Goal: Information Seeking & Learning: Learn about a topic

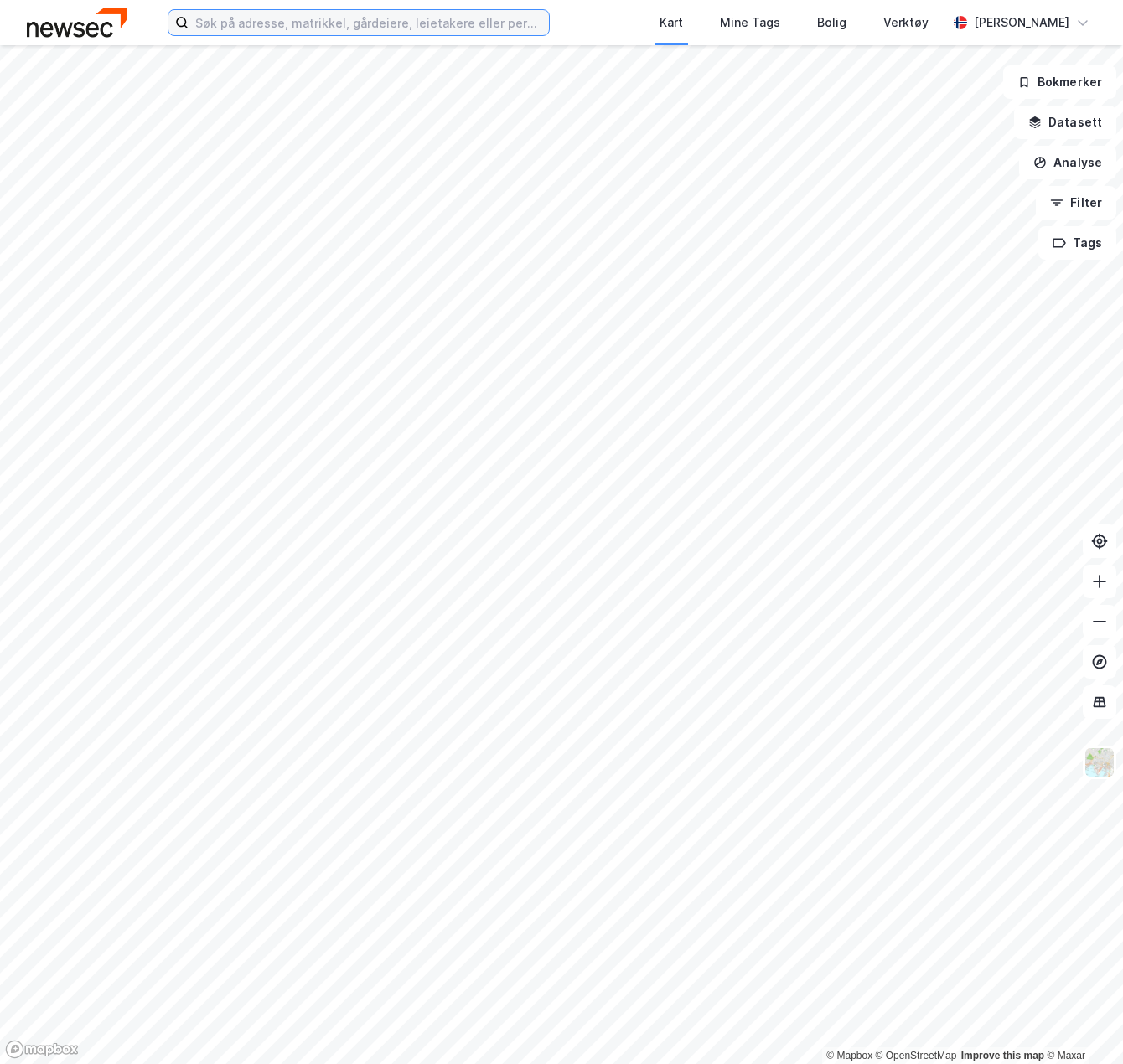
click at [290, 17] on input at bounding box center [368, 23] width 360 height 25
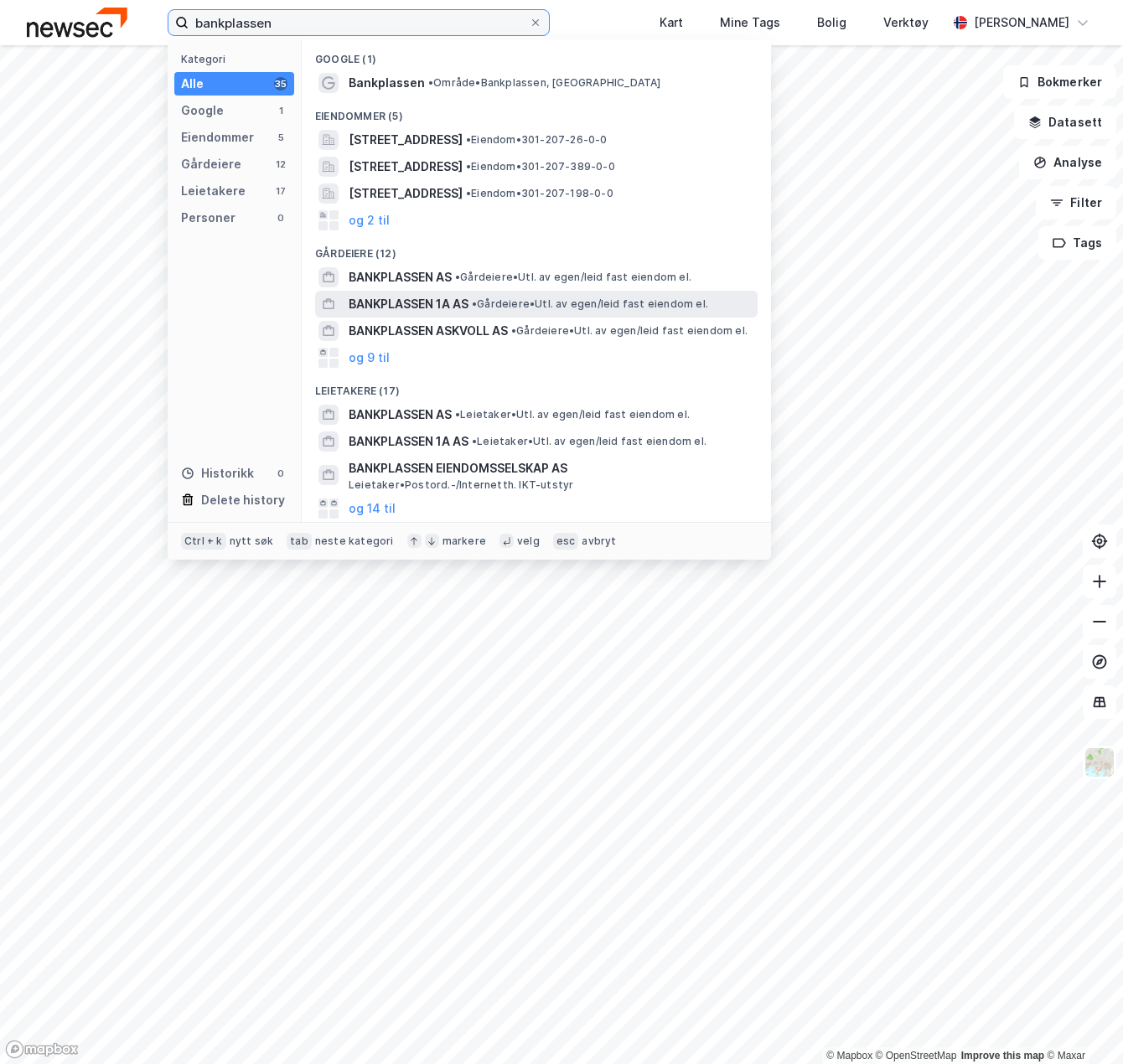
type input "bankplassen"
click at [443, 307] on span "BANKPLASSEN 1A AS" at bounding box center [408, 304] width 119 height 20
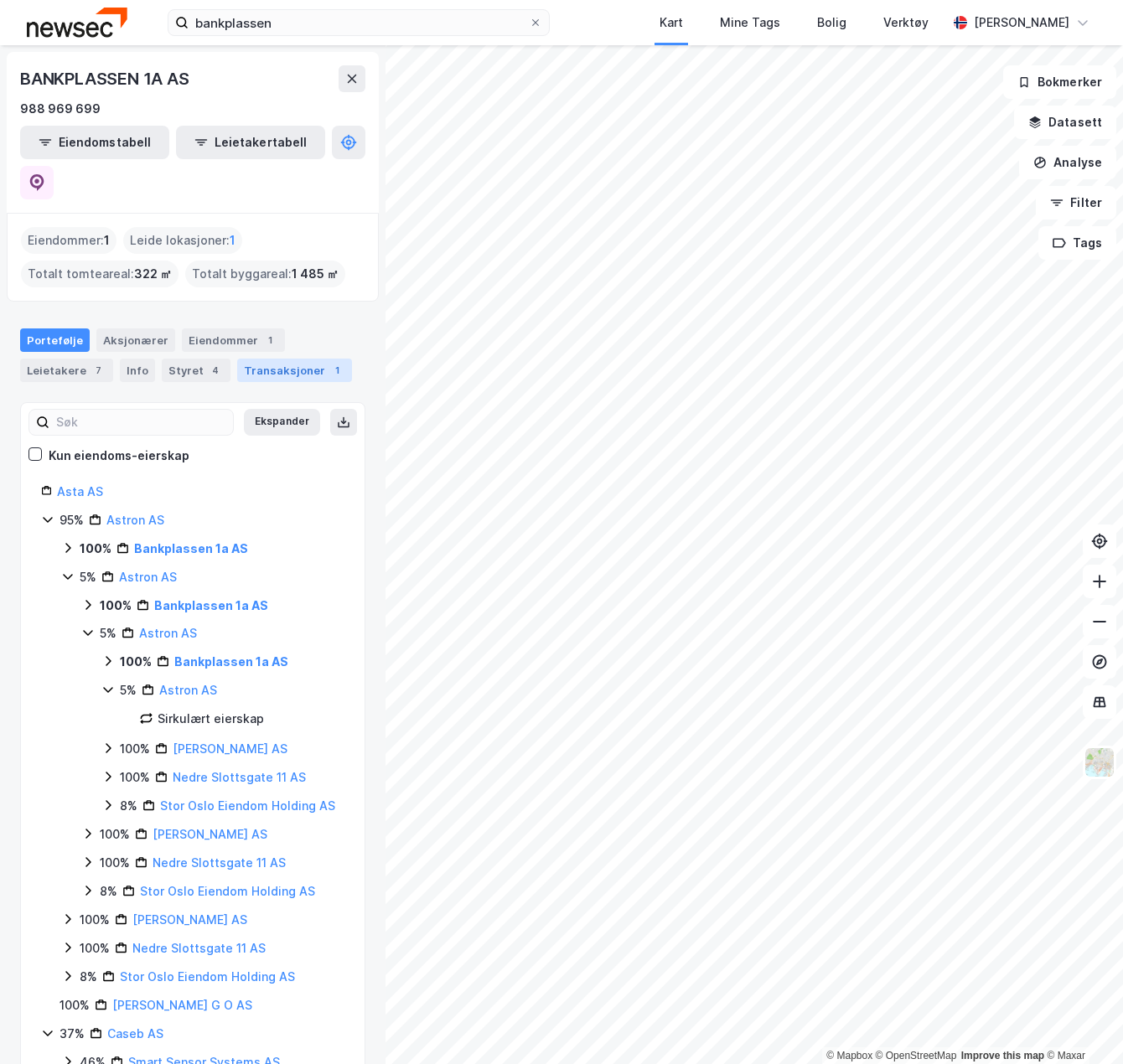
click at [287, 358] on div "Transaksjoner 1" at bounding box center [295, 370] width 115 height 24
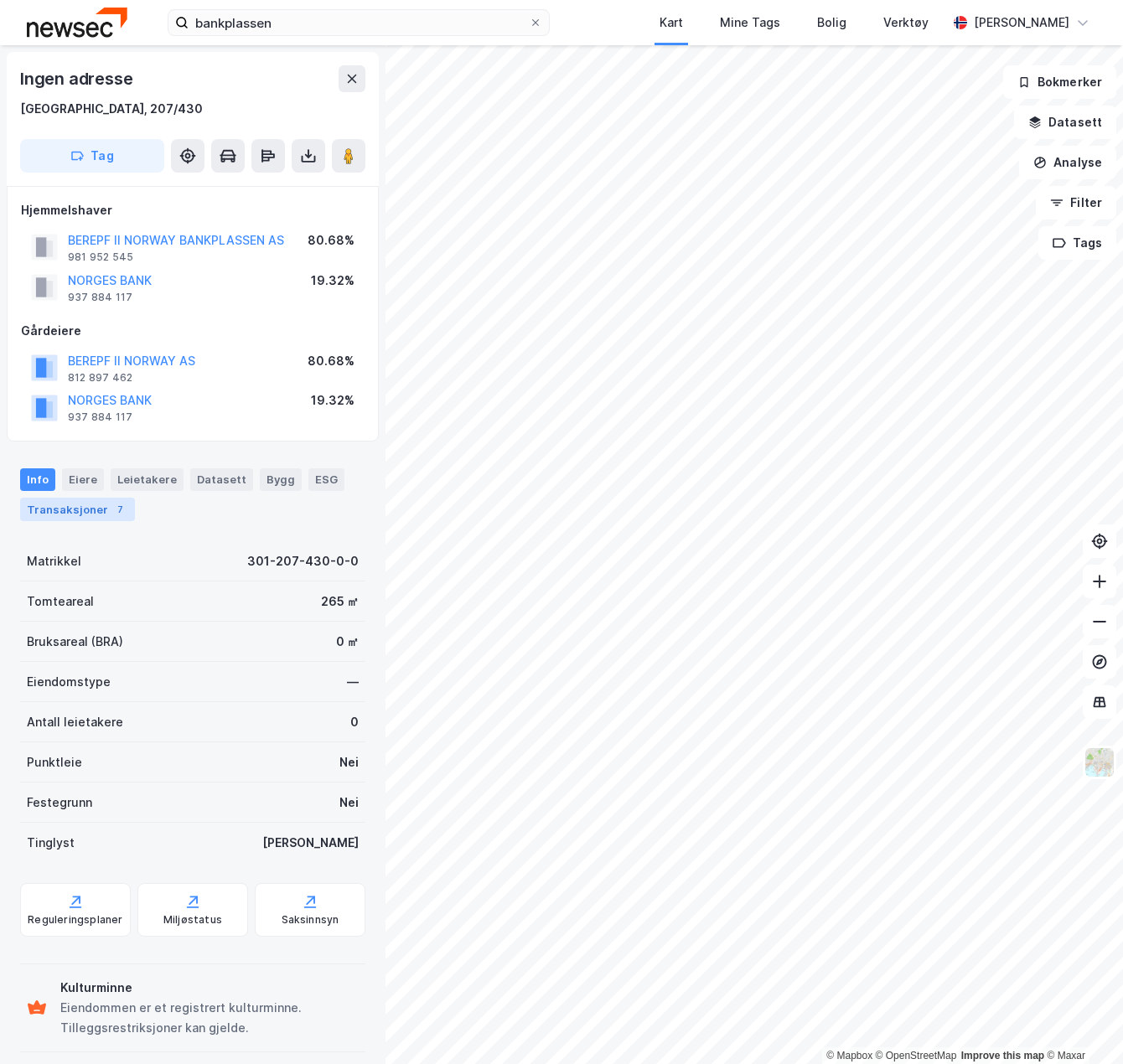
click at [23, 498] on div "Transaksjoner 7" at bounding box center [78, 509] width 115 height 24
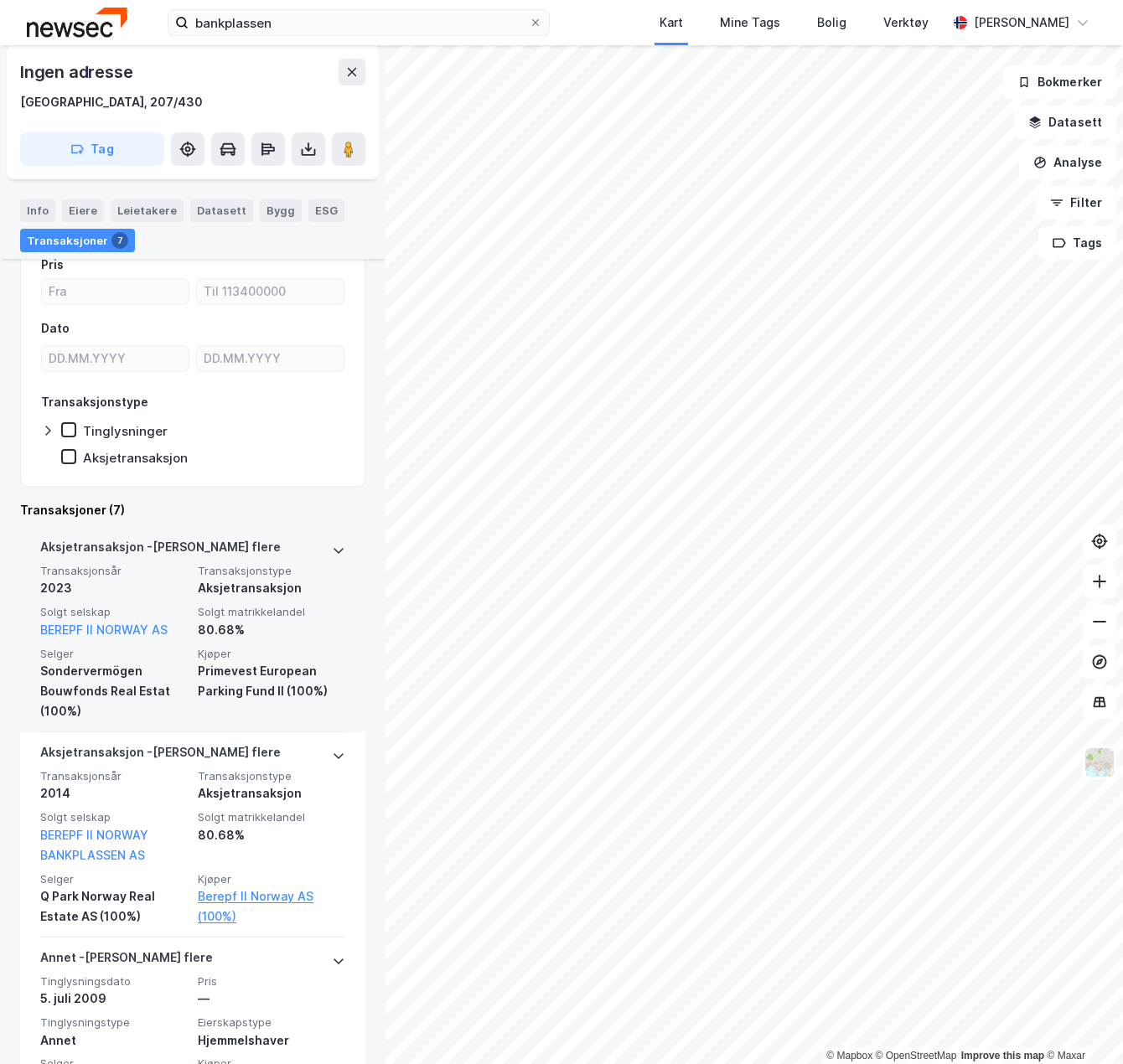
scroll to position [335, 0]
